Goal: Navigation & Orientation: Find specific page/section

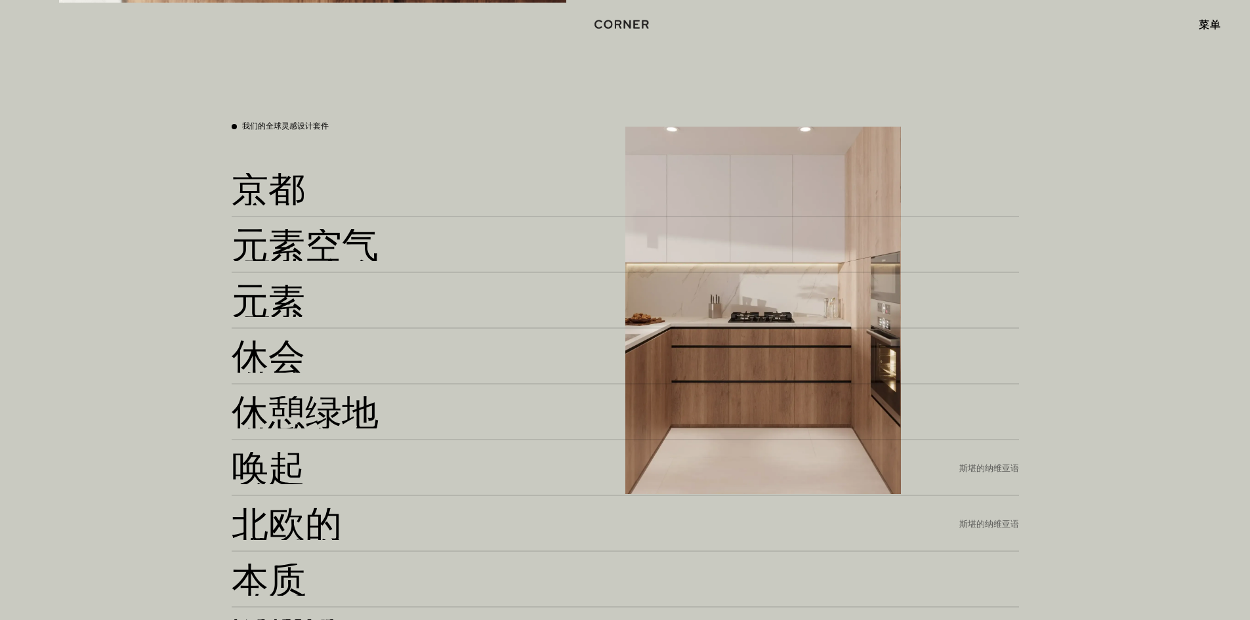
scroll to position [2831, 0]
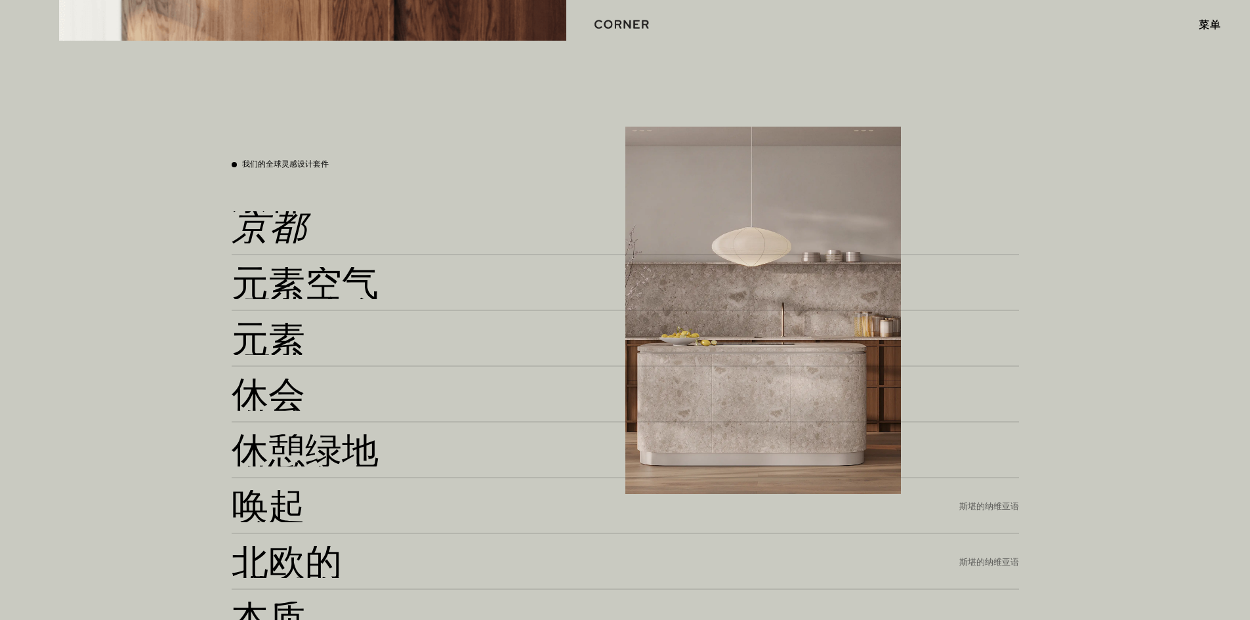
click at [264, 219] on font "京都" at bounding box center [269, 226] width 75 height 51
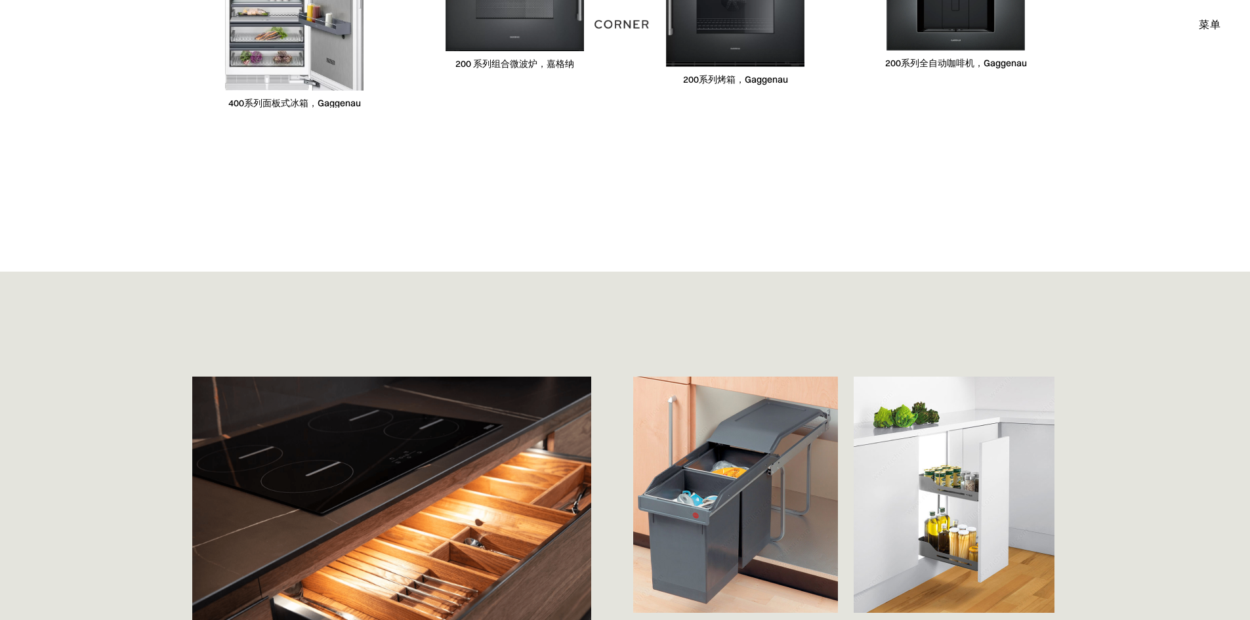
scroll to position [3800, 0]
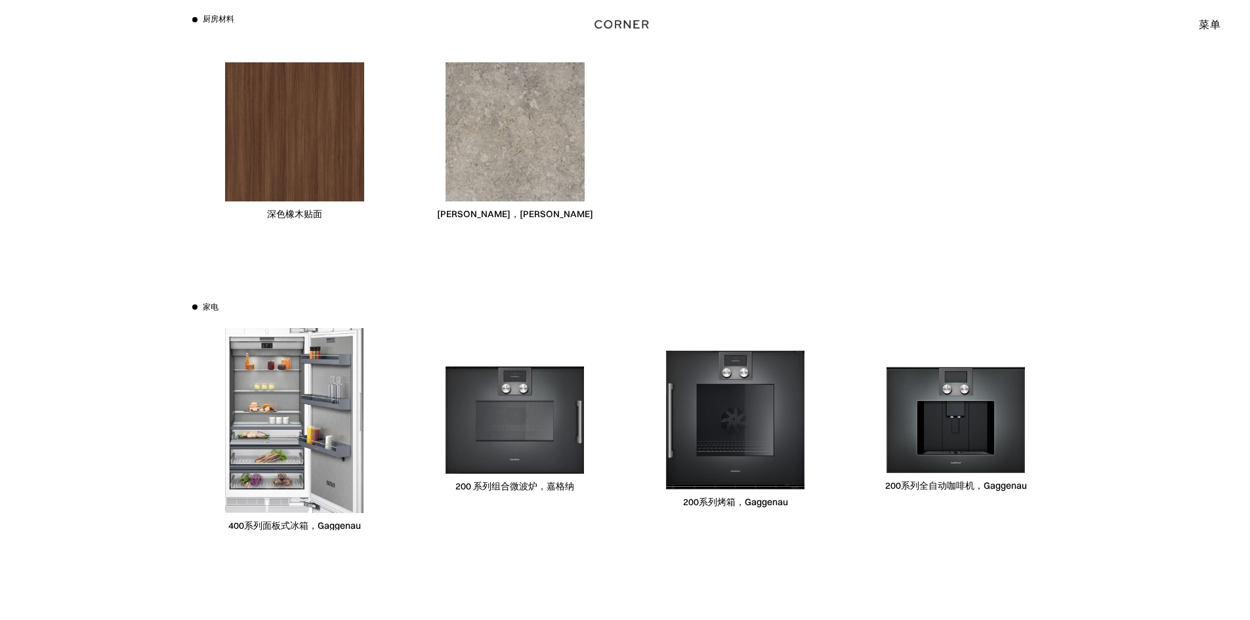
click at [758, 154] on div at bounding box center [735, 142] width 205 height 202
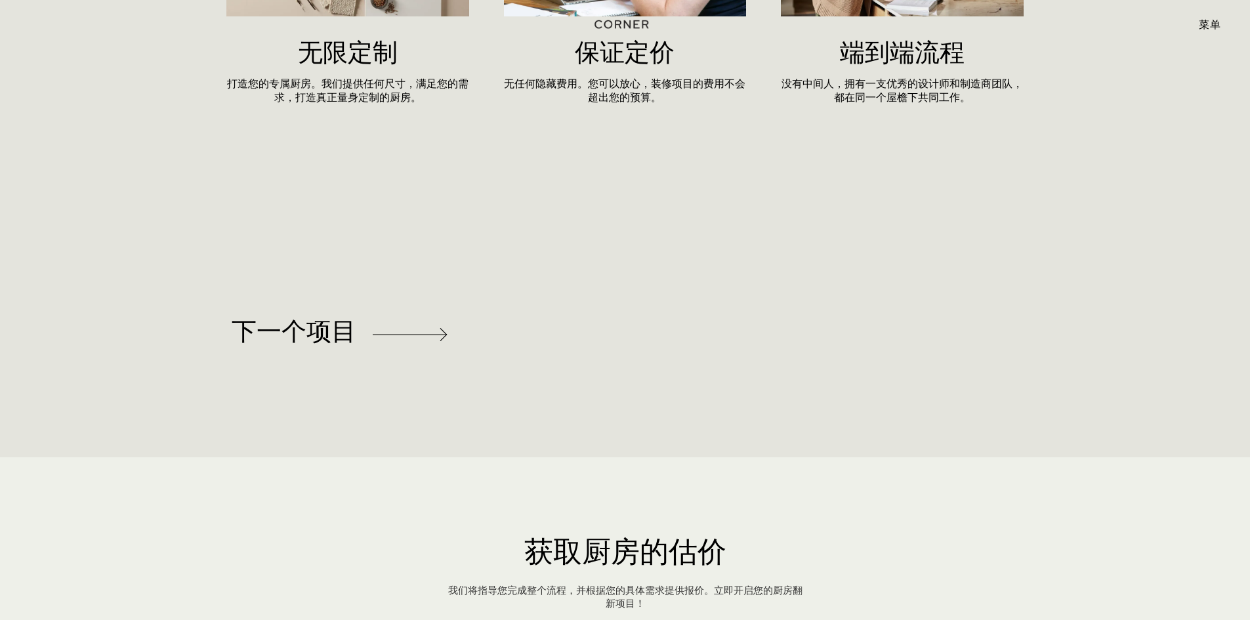
scroll to position [5769, 0]
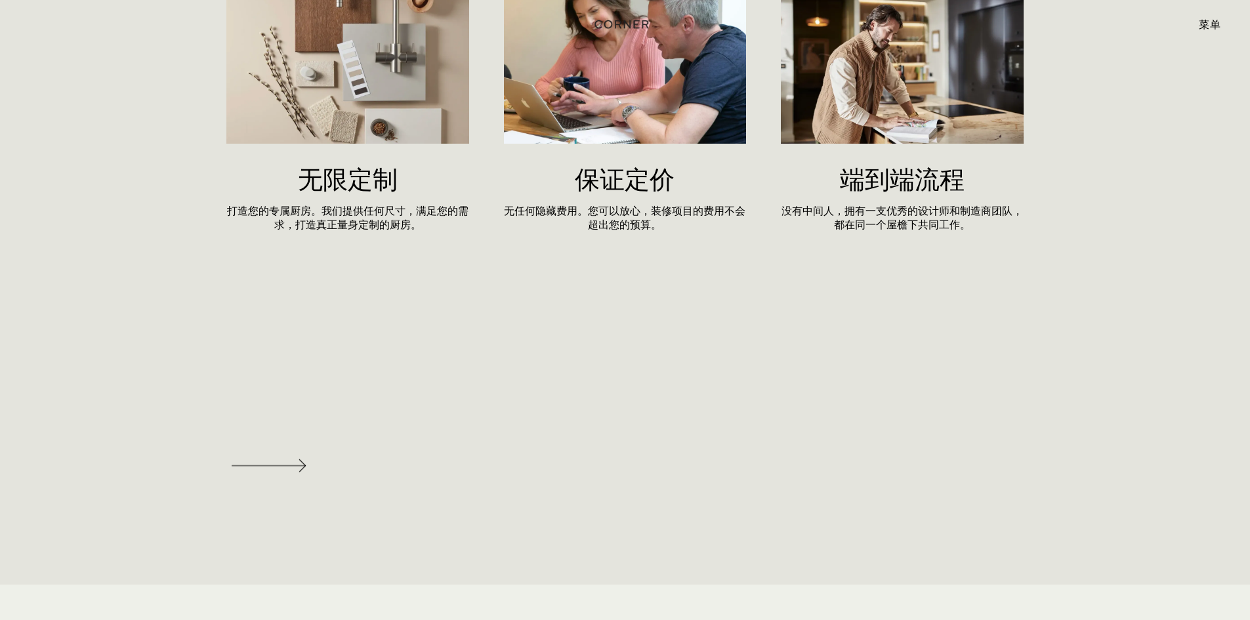
click at [302, 454] on div at bounding box center [340, 465] width 216 height 87
click at [440, 455] on div "下一个项目" at bounding box center [340, 437] width 216 height 87
click at [281, 449] on div at bounding box center [340, 465] width 216 height 87
click at [295, 471] on img at bounding box center [269, 465] width 75 height 13
click at [1136, 484] on div "下一个项目" at bounding box center [625, 460] width 1250 height 247
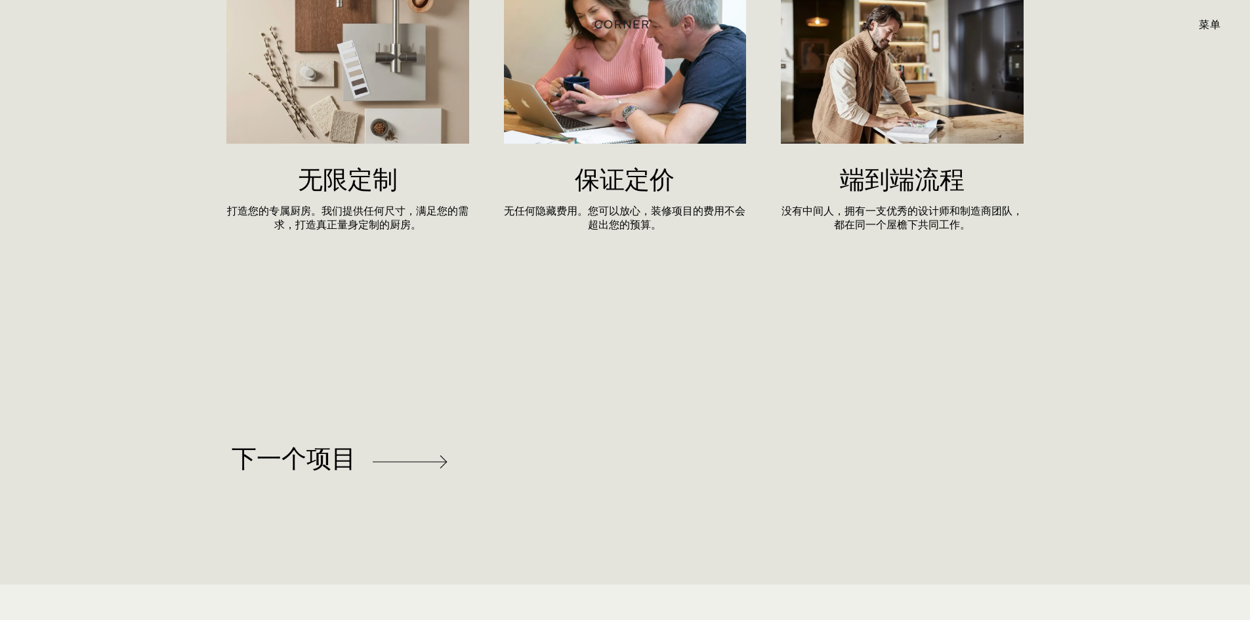
click at [442, 468] on div "下一个项目" at bounding box center [340, 459] width 216 height 87
click at [289, 453] on div at bounding box center [340, 465] width 216 height 87
click at [261, 443] on div at bounding box center [340, 479] width 216 height 87
click at [279, 453] on div at bounding box center [340, 494] width 216 height 87
click at [278, 458] on div at bounding box center [340, 468] width 216 height 87
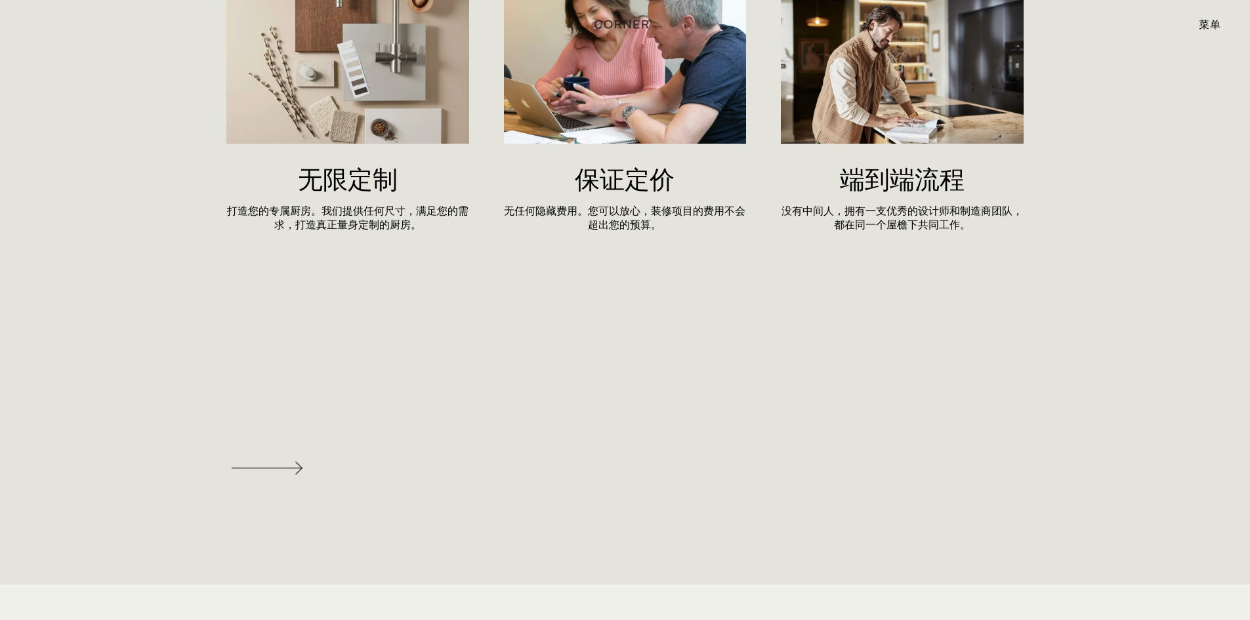
click at [719, 422] on div "下一个项目" at bounding box center [625, 461] width 866 height 90
click at [251, 476] on div "下一个项目" at bounding box center [340, 447] width 216 height 87
click at [261, 475] on div at bounding box center [340, 518] width 216 height 87
click at [298, 449] on div at bounding box center [340, 465] width 216 height 87
click at [293, 425] on div at bounding box center [340, 465] width 216 height 87
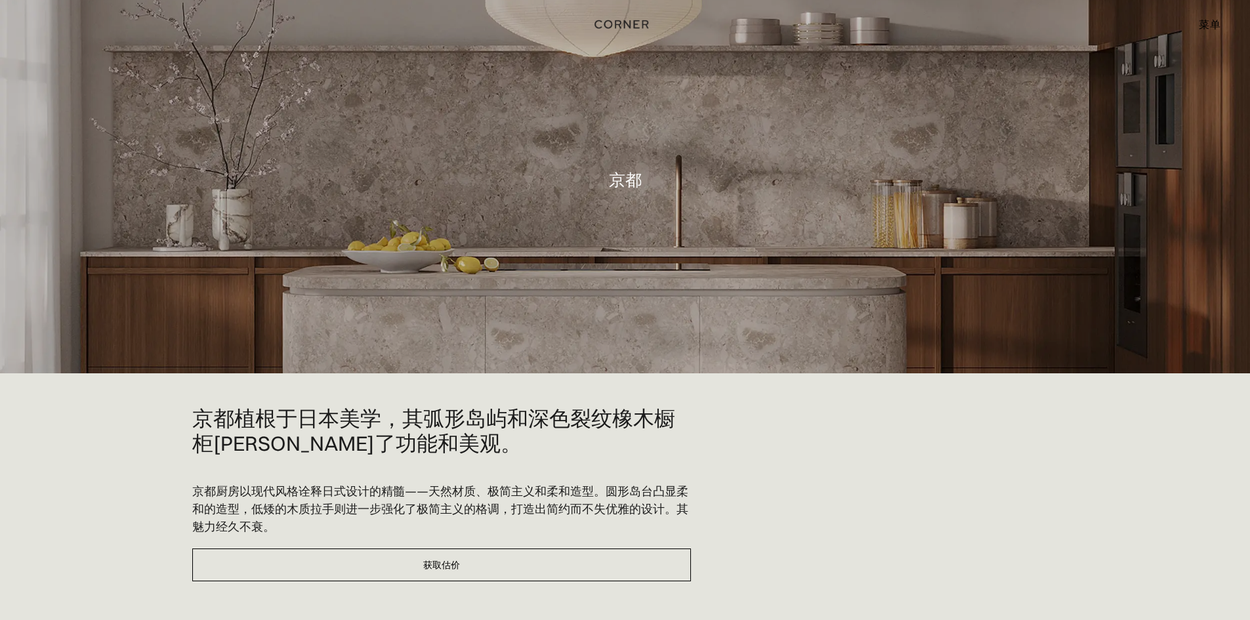
scroll to position [0, 0]
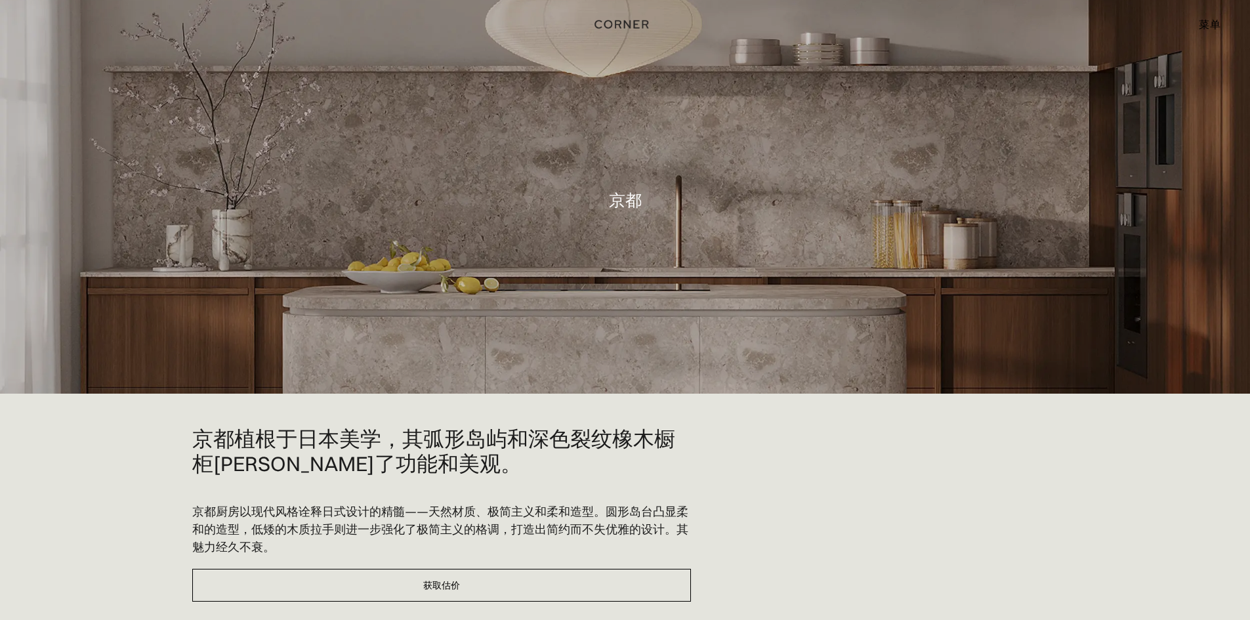
click at [1211, 22] on font "菜单" at bounding box center [1210, 24] width 22 height 13
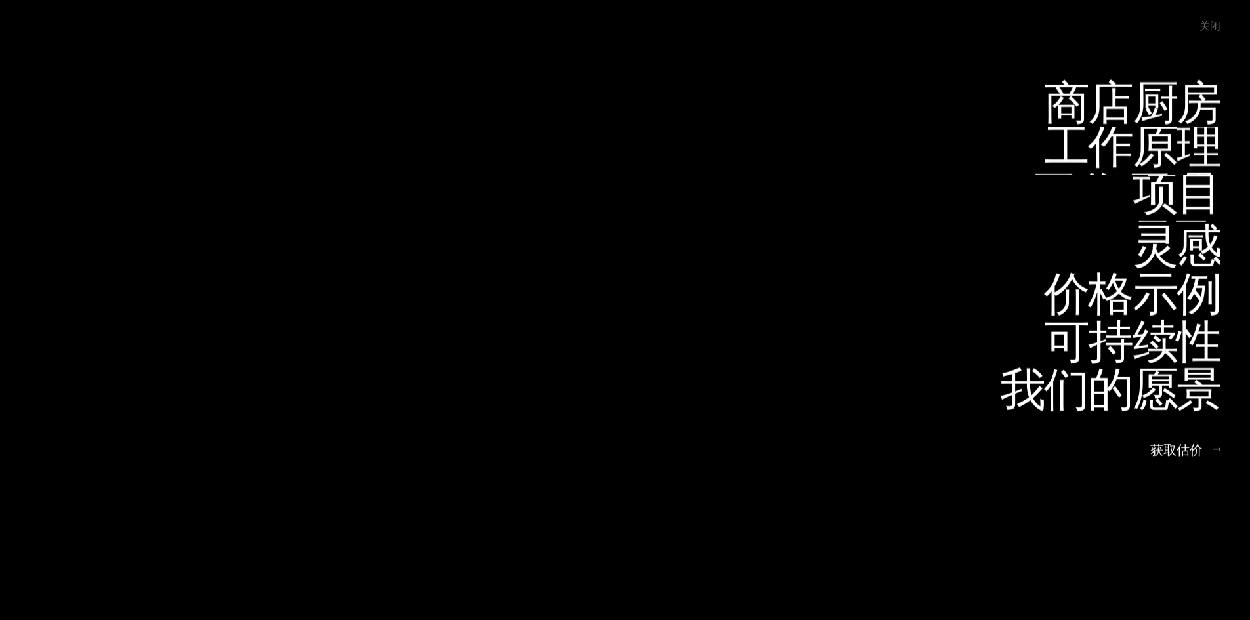
click at [1170, 205] on font "项目" at bounding box center [1161, 237] width 92 height 64
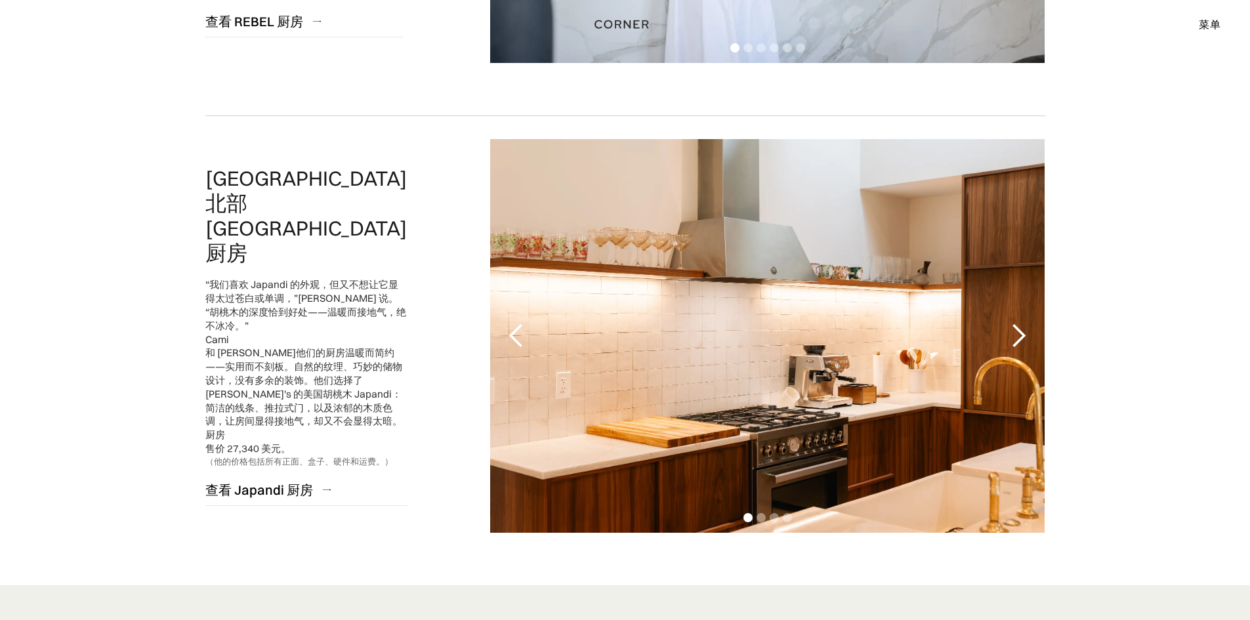
scroll to position [2843, 0]
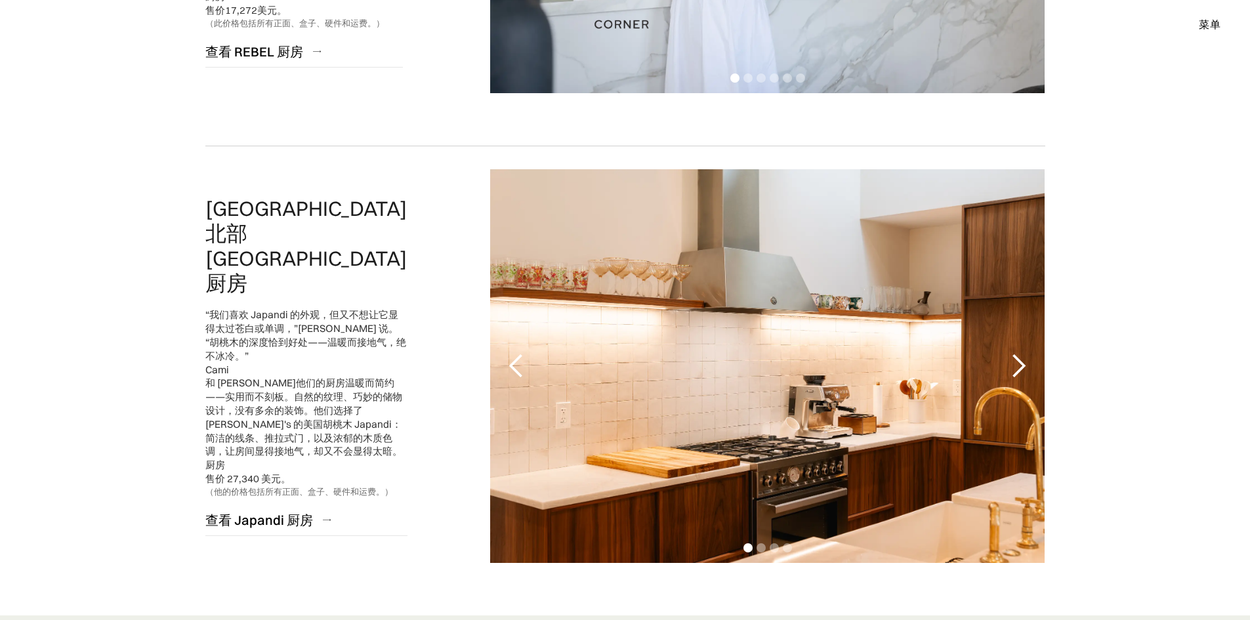
click at [1018, 365] on div "下一张幻灯片" at bounding box center [1018, 366] width 26 height 26
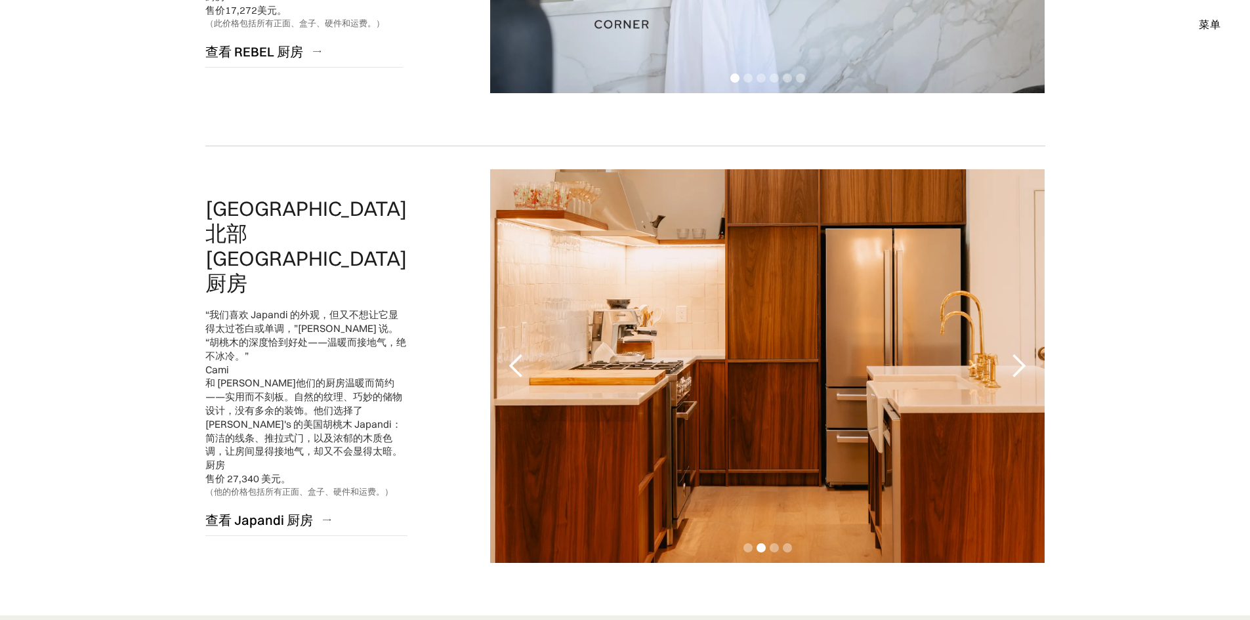
drag, startPoint x: 1018, startPoint y: 365, endPoint x: 1023, endPoint y: 372, distance: 8.9
click at [1023, 372] on div "下一张幻灯片" at bounding box center [1018, 366] width 26 height 26
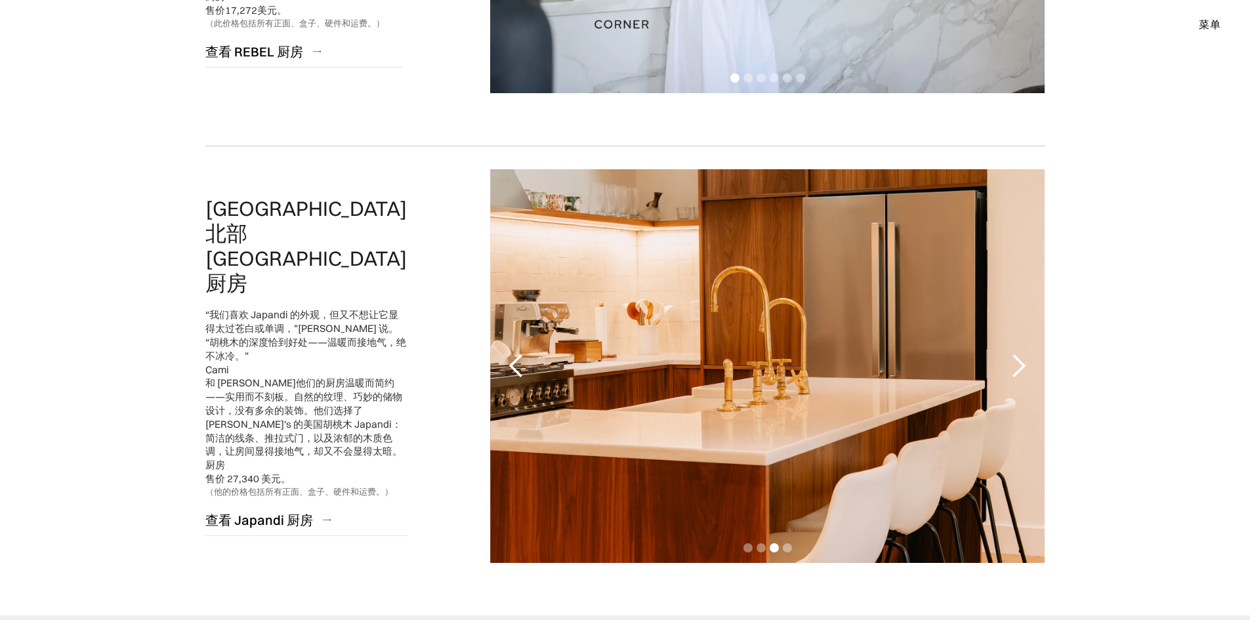
click at [1031, 372] on div "下一张幻灯片" at bounding box center [1018, 366] width 26 height 26
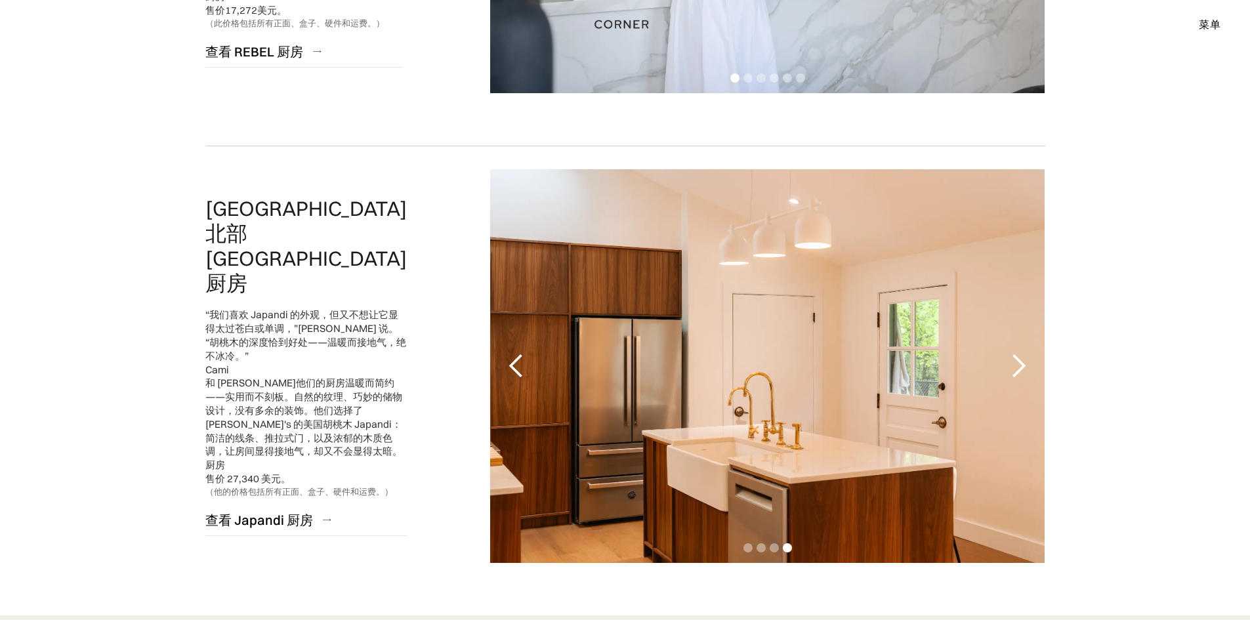
click at [1023, 369] on div "下一张幻灯片" at bounding box center [1018, 366] width 26 height 26
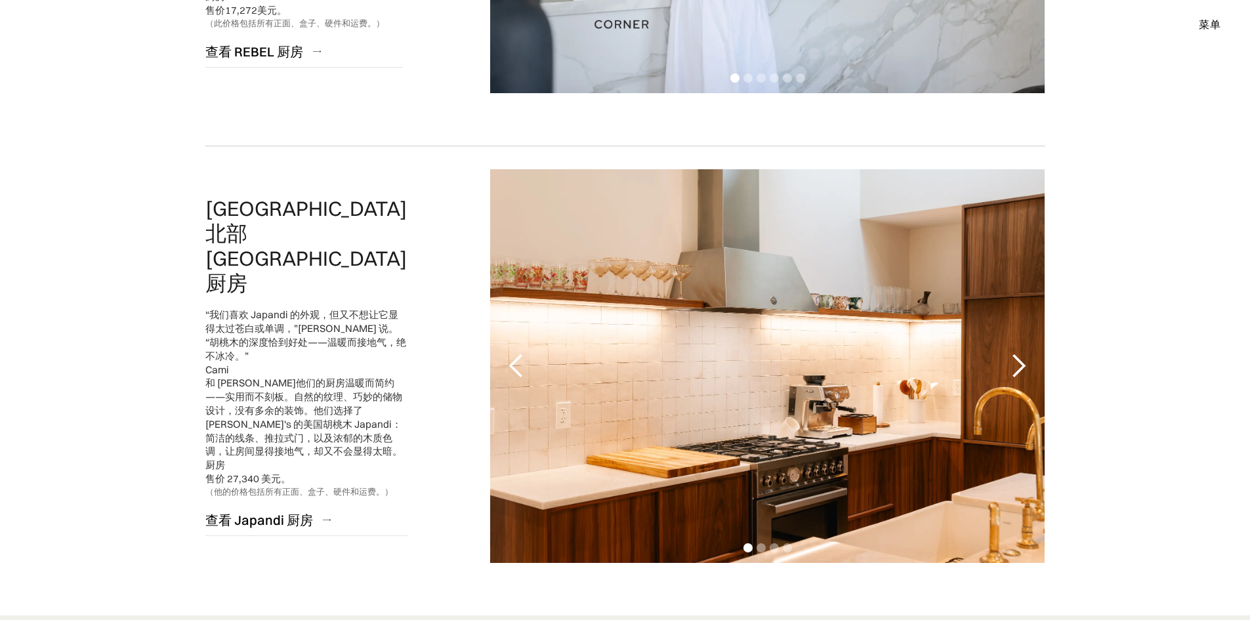
click at [1019, 373] on div "下一张幻灯片" at bounding box center [1018, 366] width 26 height 26
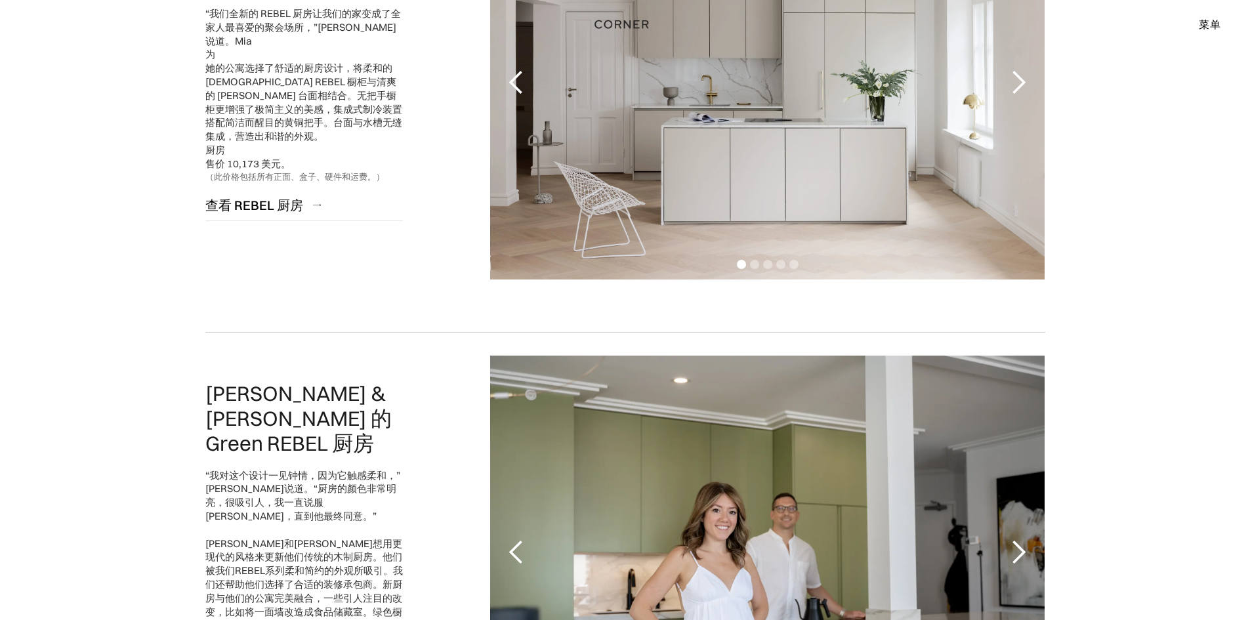
scroll to position [1968, 0]
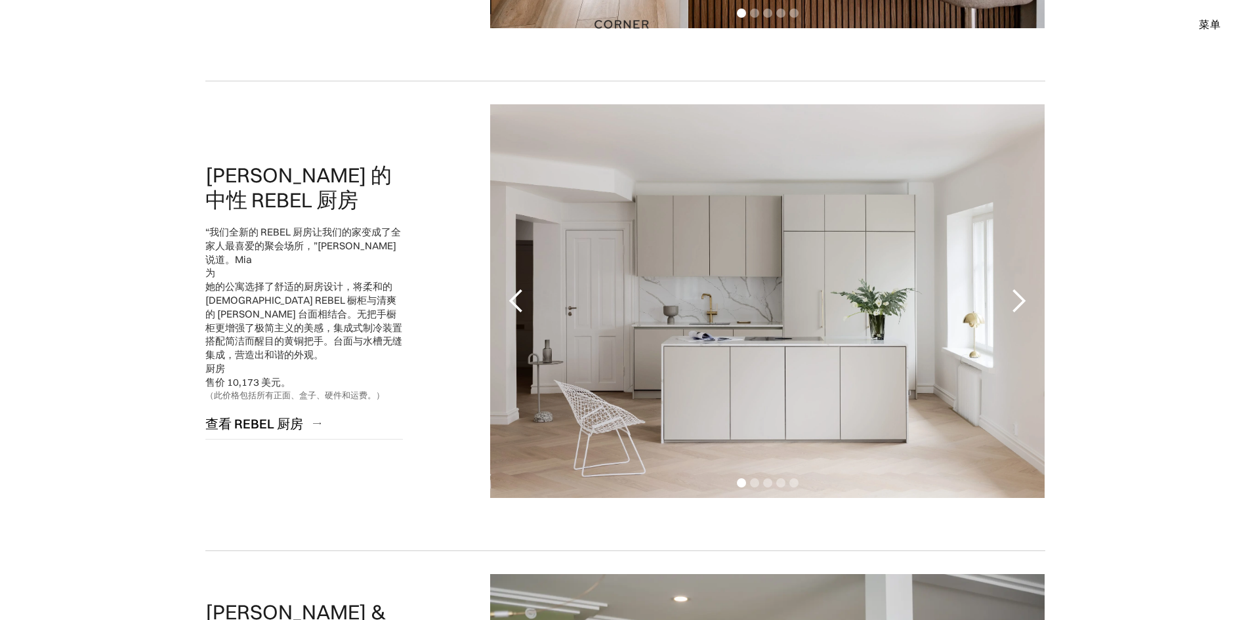
click at [1022, 296] on div "下一张幻灯片" at bounding box center [1018, 301] width 26 height 26
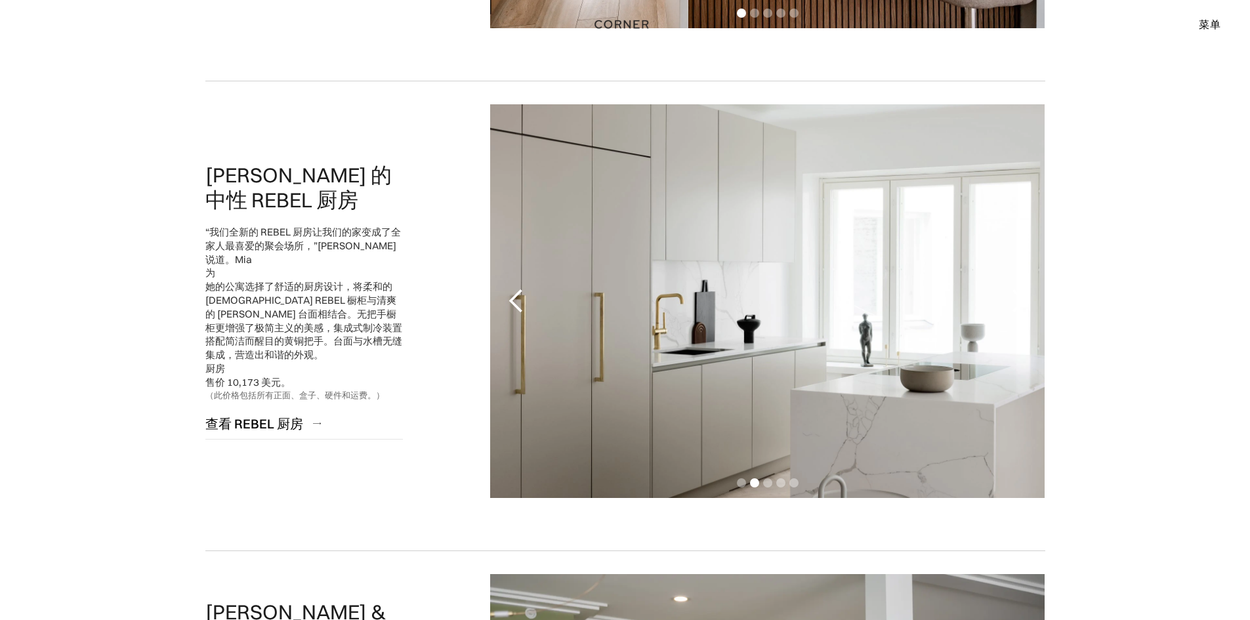
click at [1024, 300] on div "下一张幻灯片" at bounding box center [1018, 301] width 26 height 26
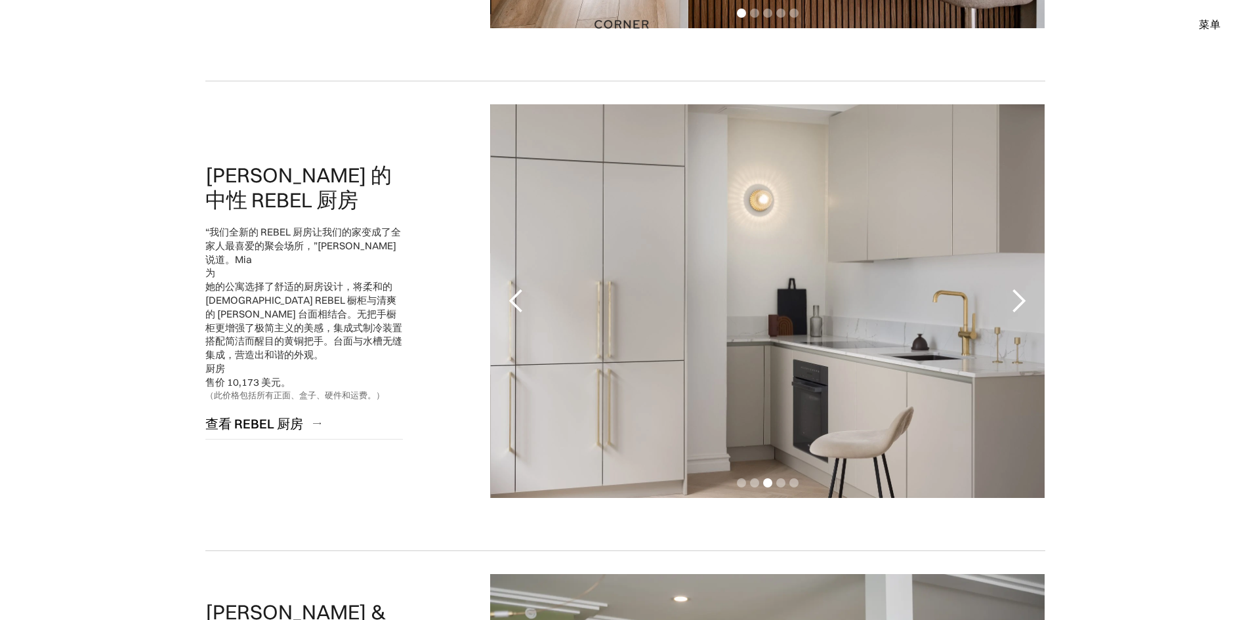
click at [1022, 305] on div "下一张幻灯片" at bounding box center [1018, 301] width 26 height 26
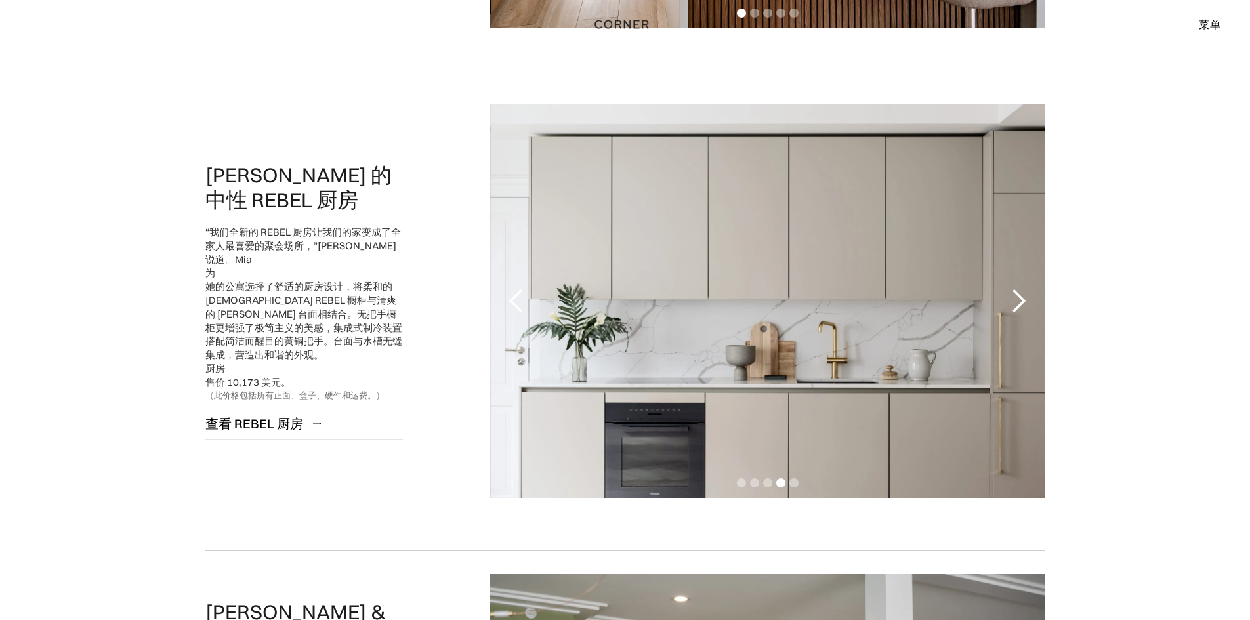
click at [1021, 301] on div "下一张幻灯片" at bounding box center [1018, 301] width 26 height 26
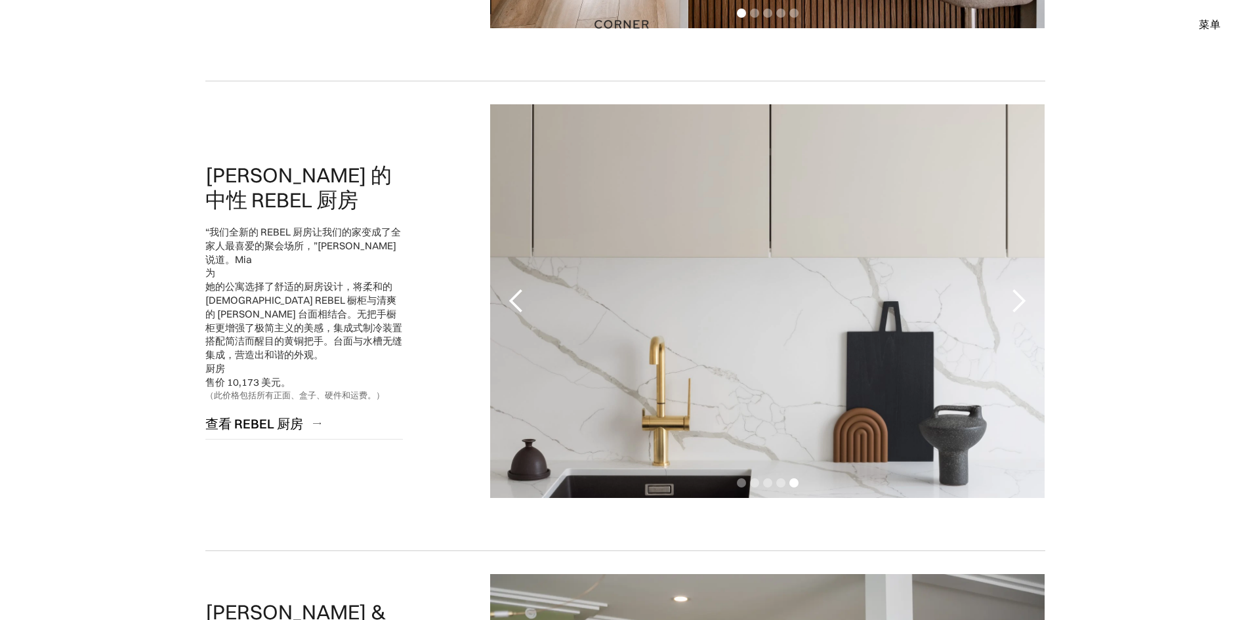
click at [516, 304] on div "上一张幻灯片" at bounding box center [516, 301] width 26 height 26
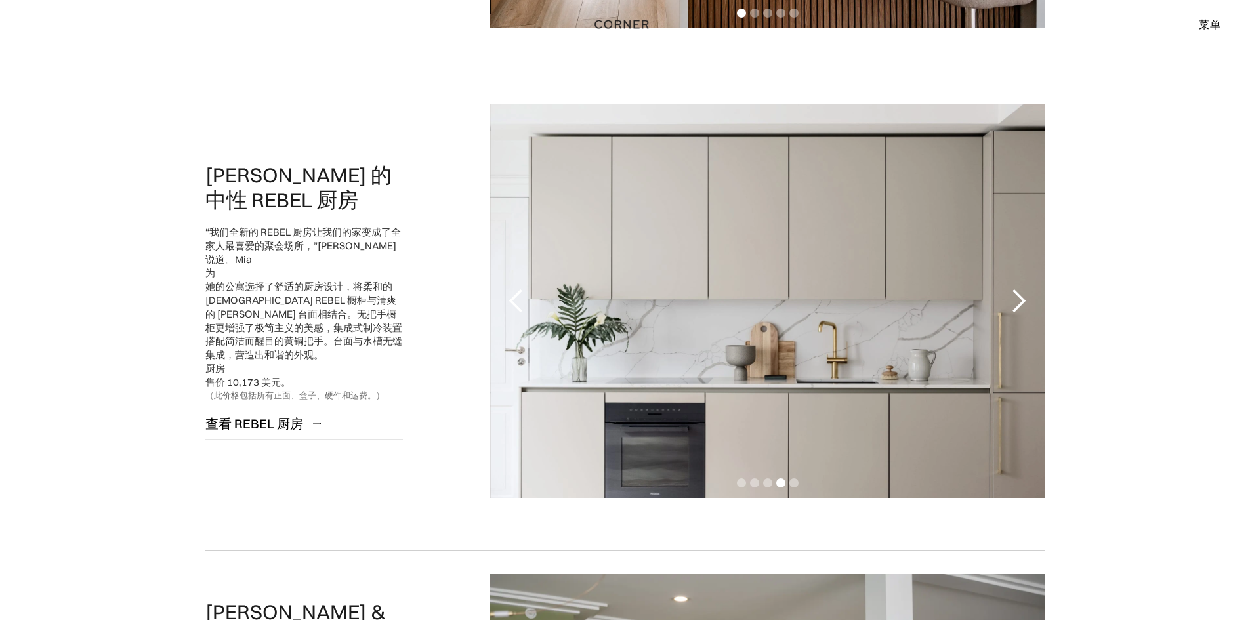
click at [510, 299] on div "上一张幻灯片" at bounding box center [516, 301] width 26 height 26
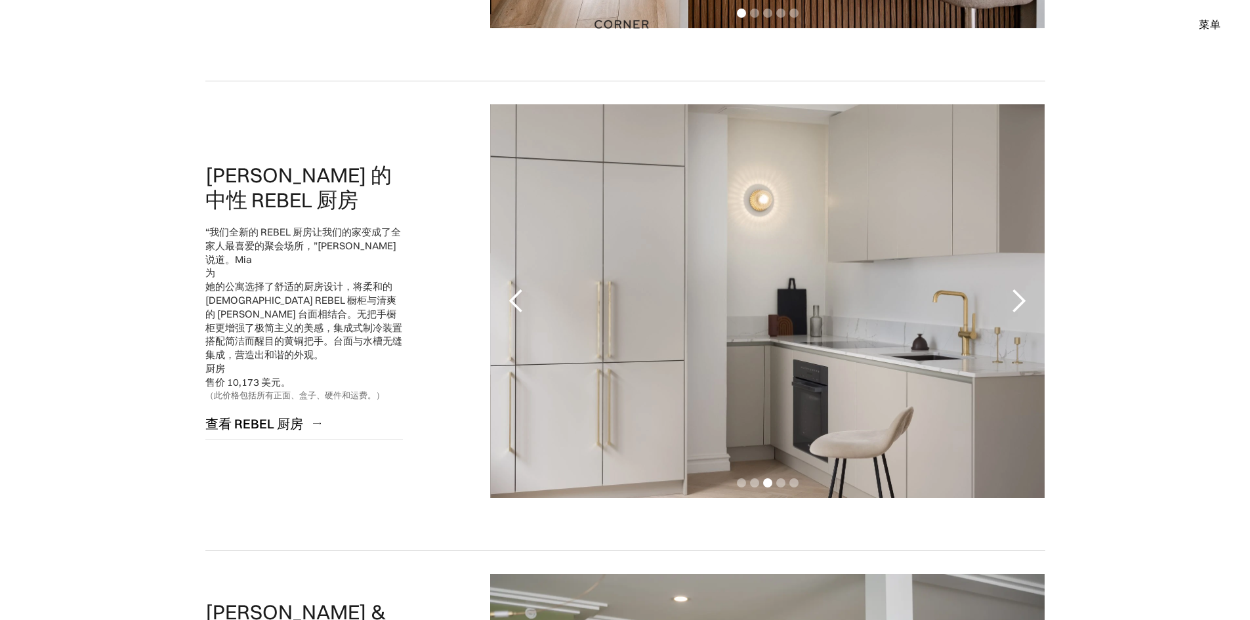
click at [510, 299] on div "上一张幻灯片" at bounding box center [516, 301] width 26 height 26
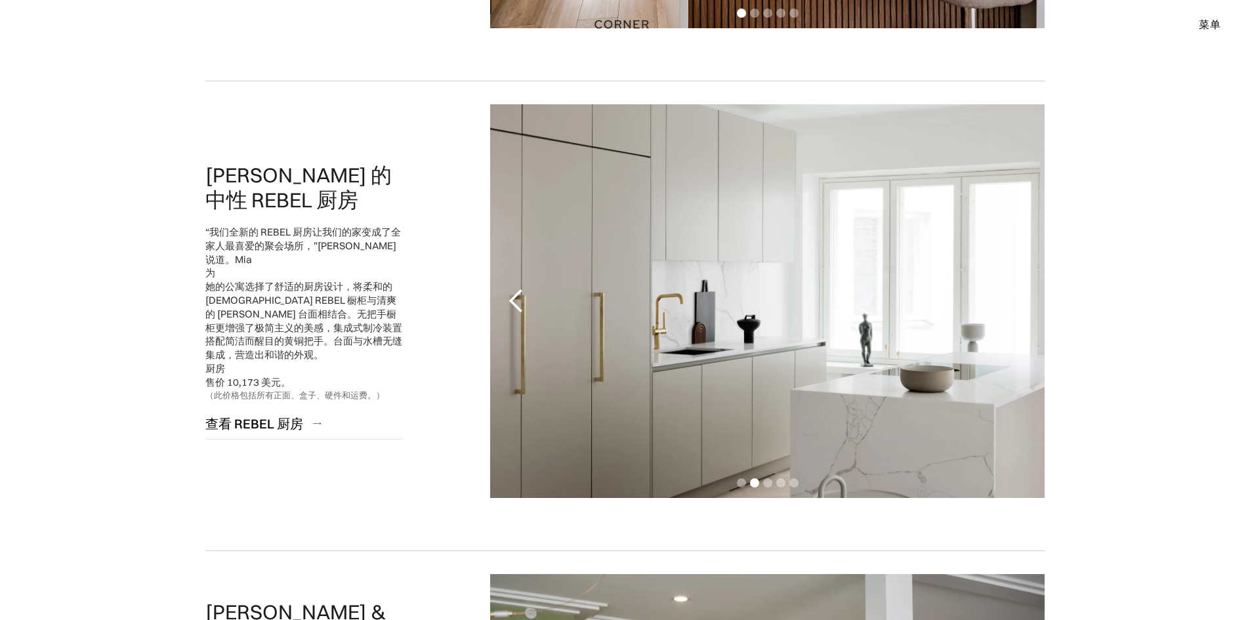
click at [508, 298] on div "上一张幻灯片" at bounding box center [516, 301] width 26 height 26
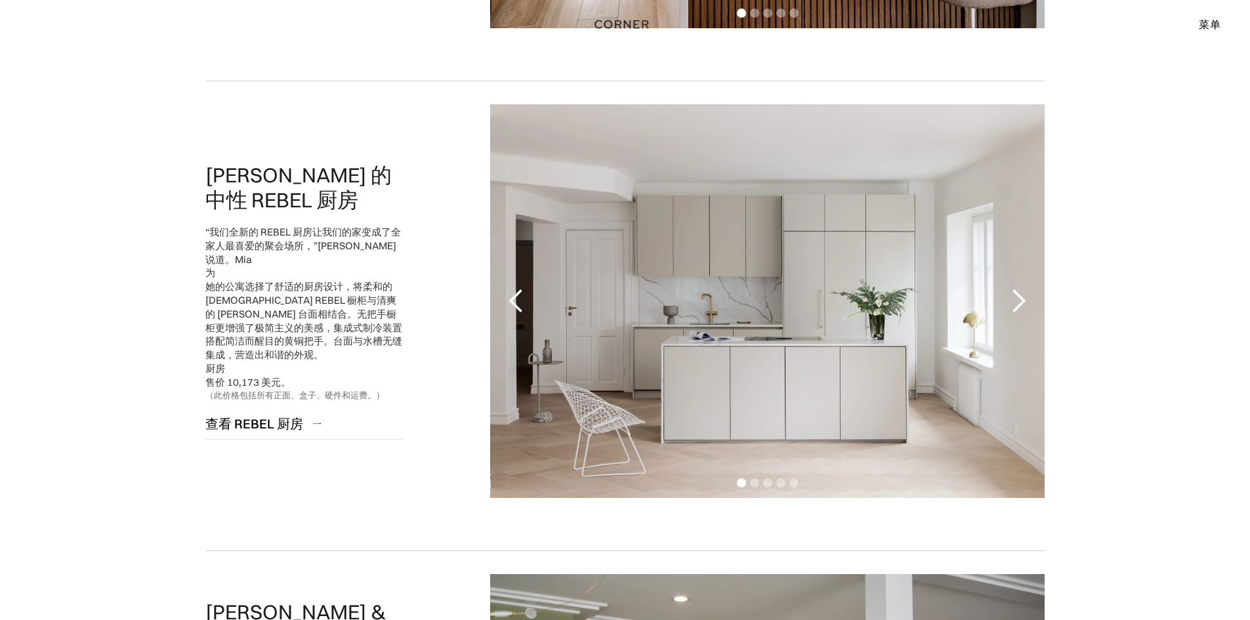
click at [508, 294] on div "上一张幻灯片" at bounding box center [516, 301] width 26 height 26
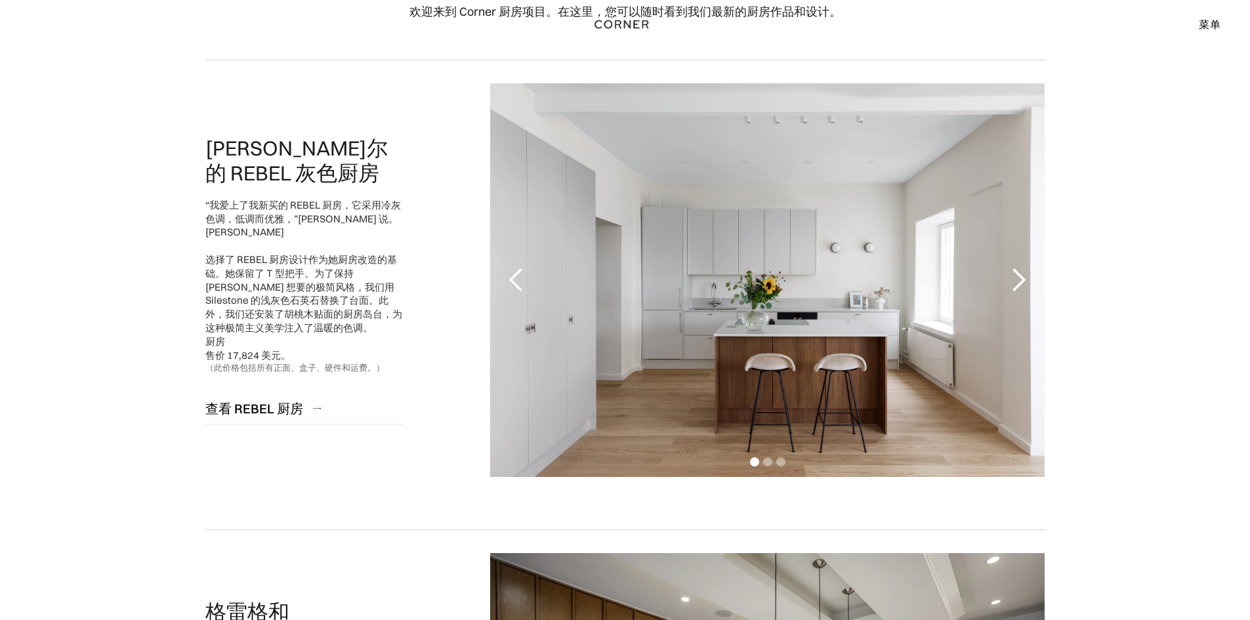
scroll to position [0, 0]
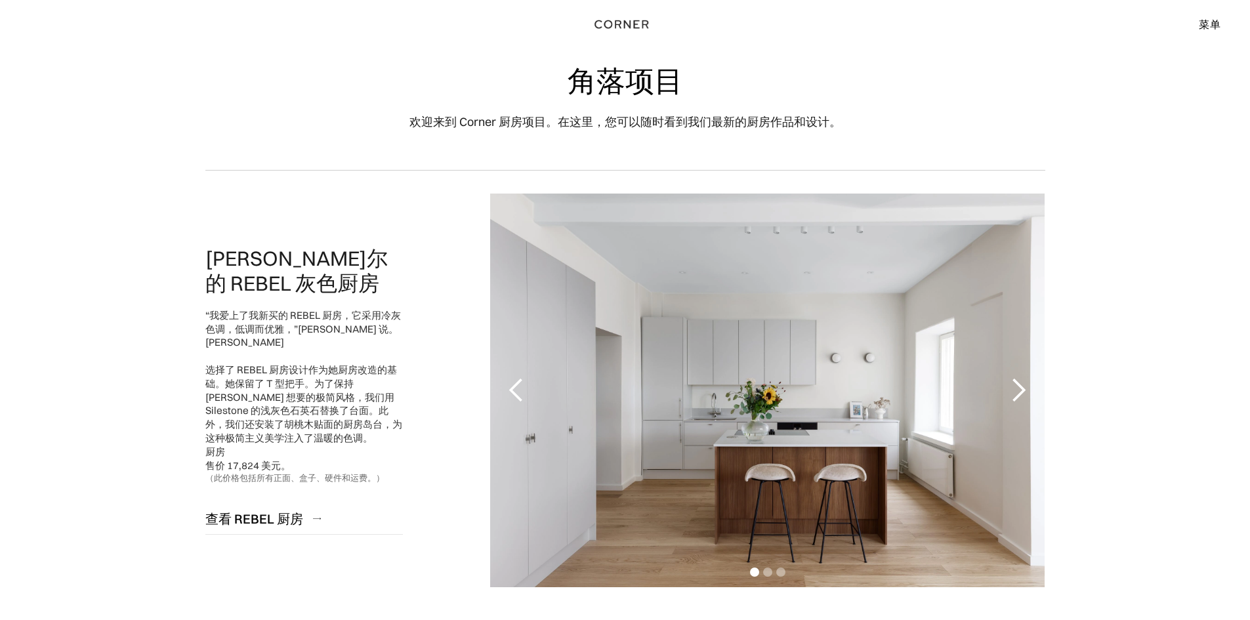
click at [514, 390] on div "上一张幻灯片" at bounding box center [516, 390] width 26 height 26
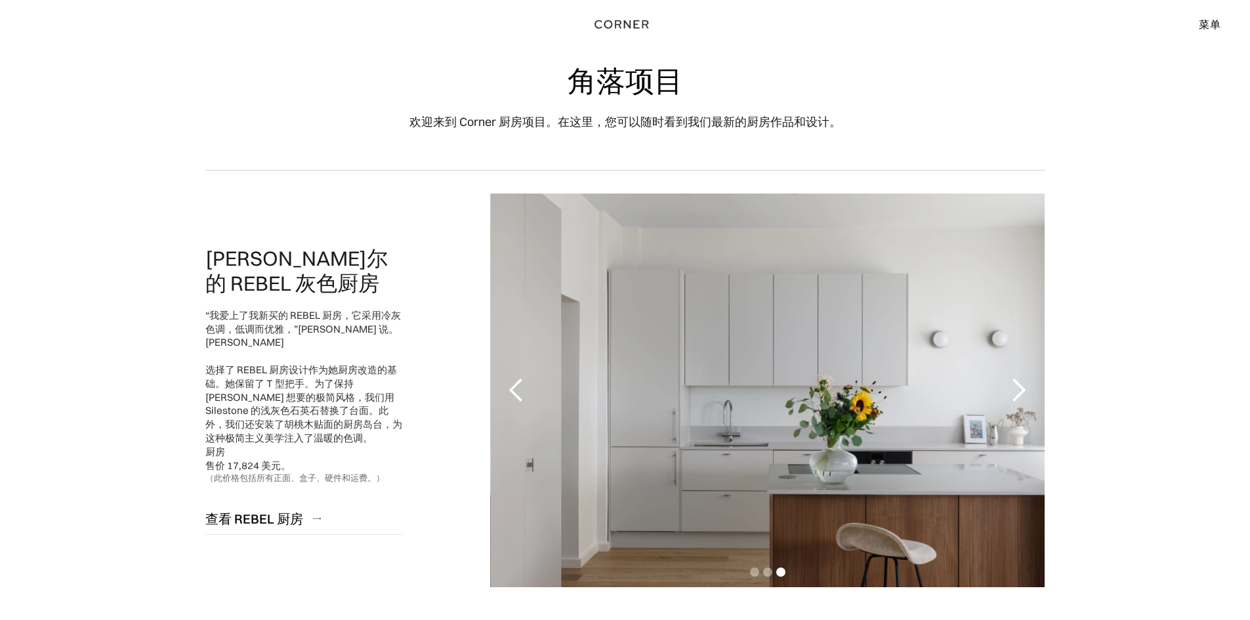
click at [513, 390] on div "上一张幻灯片" at bounding box center [516, 390] width 26 height 26
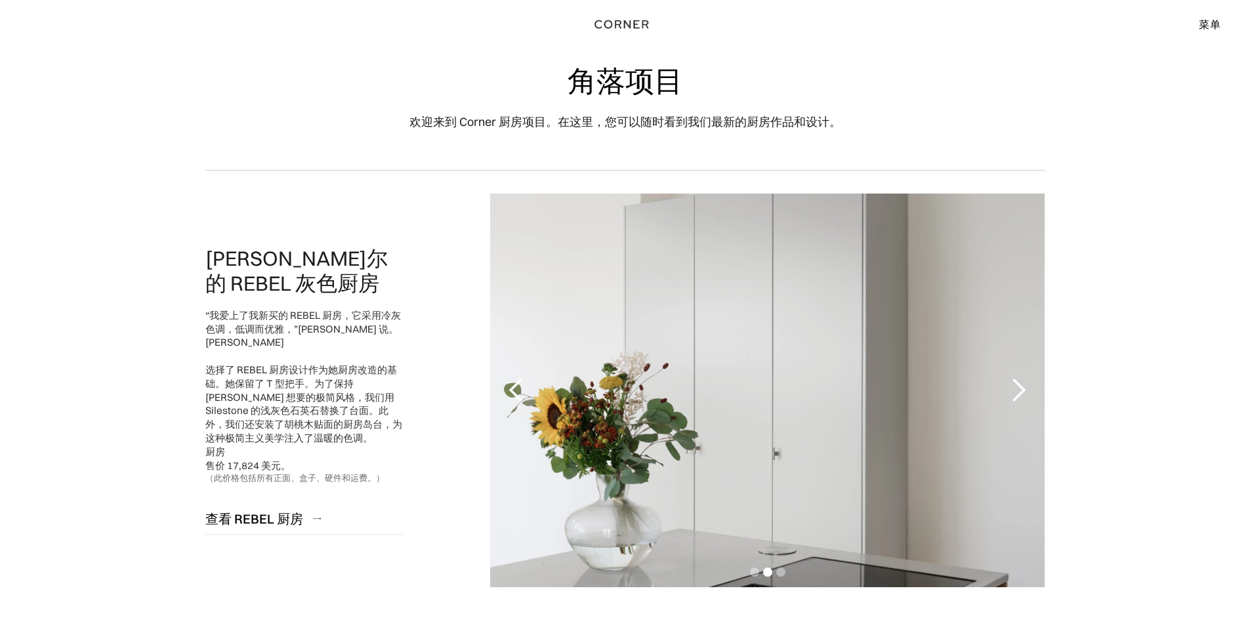
click at [511, 387] on div "上一张幻灯片" at bounding box center [516, 390] width 26 height 26
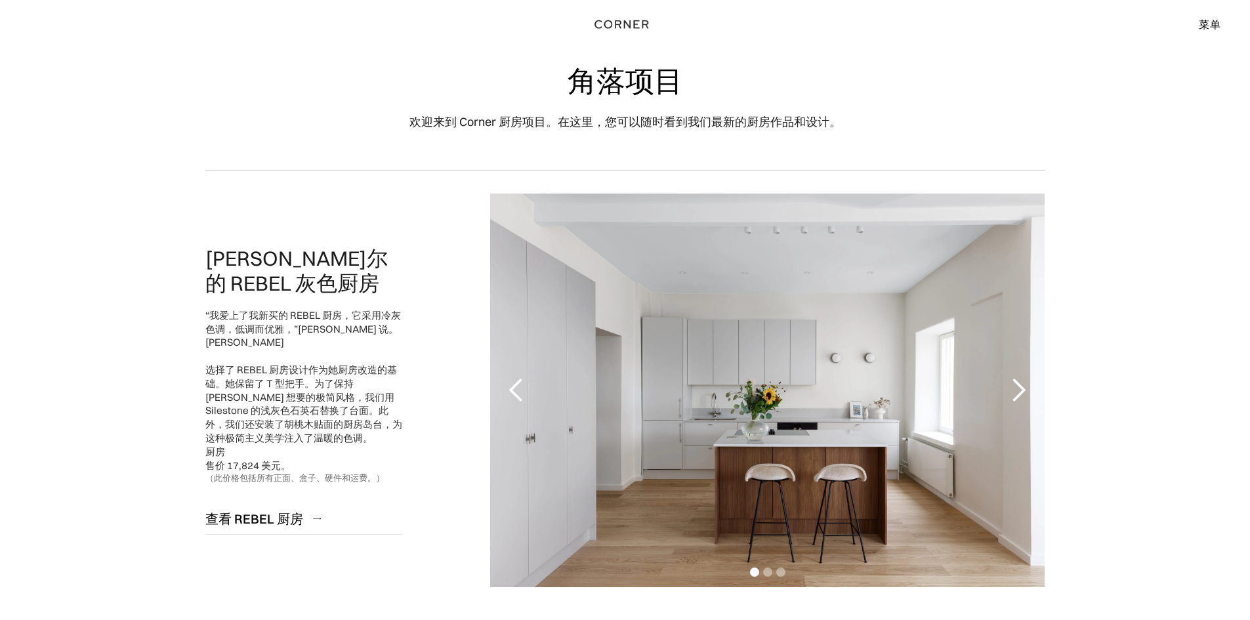
click at [509, 386] on div "上一张幻灯片" at bounding box center [516, 390] width 26 height 26
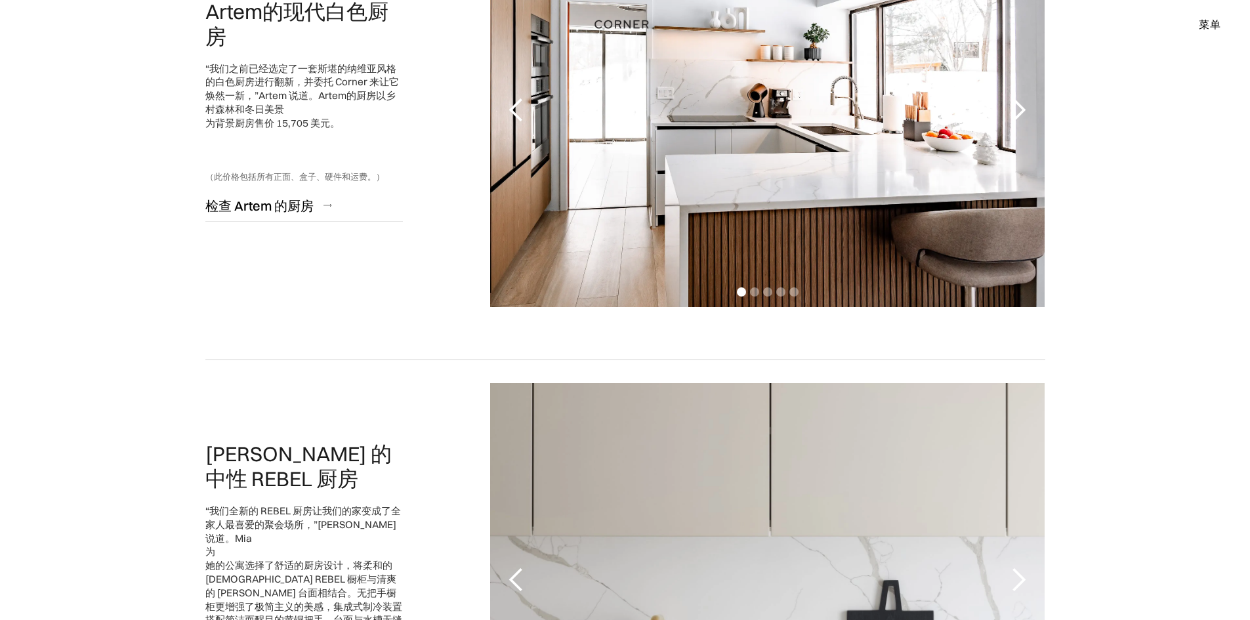
scroll to position [1094, 0]
